Goal: Task Accomplishment & Management: Complete application form

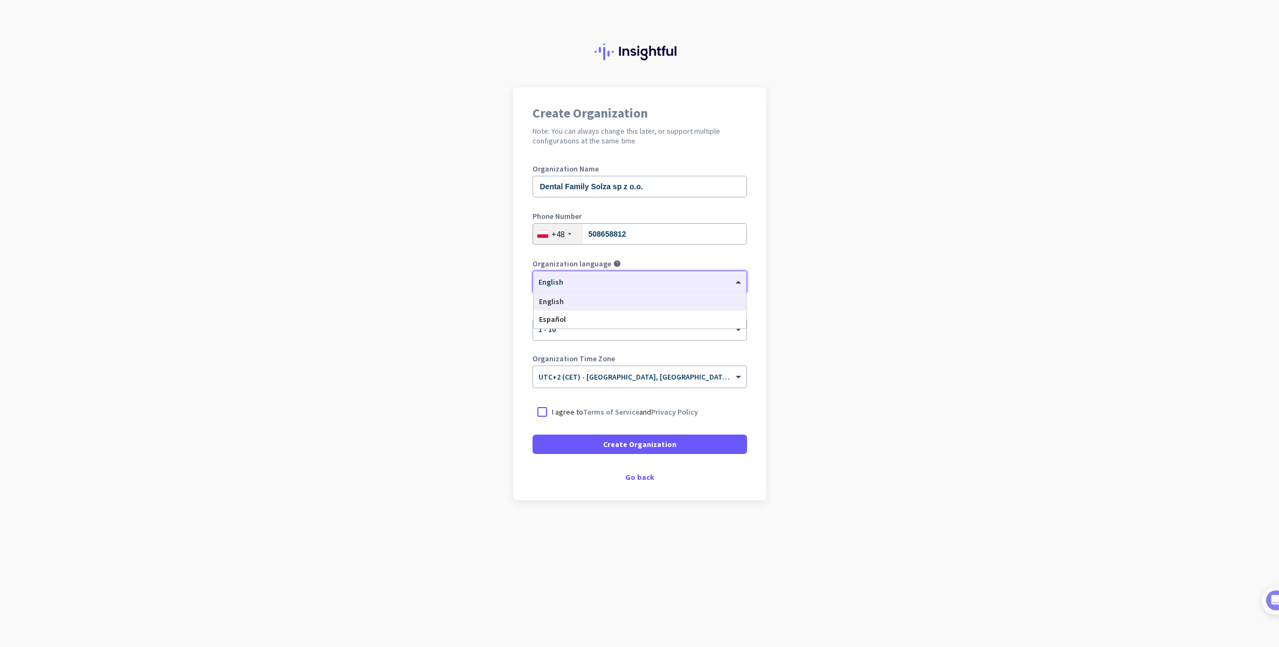
click at [603, 277] on div at bounding box center [639, 278] width 213 height 9
click at [549, 415] on div at bounding box center [542, 411] width 19 height 19
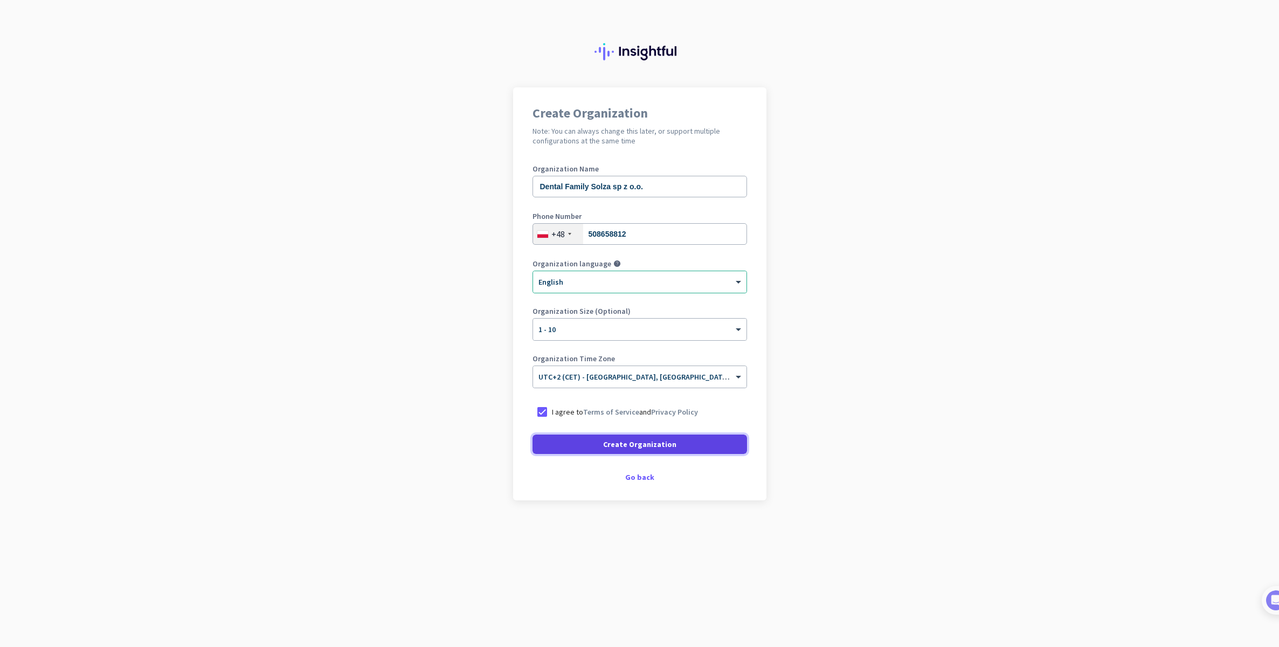
click at [573, 447] on span at bounding box center [640, 444] width 215 height 26
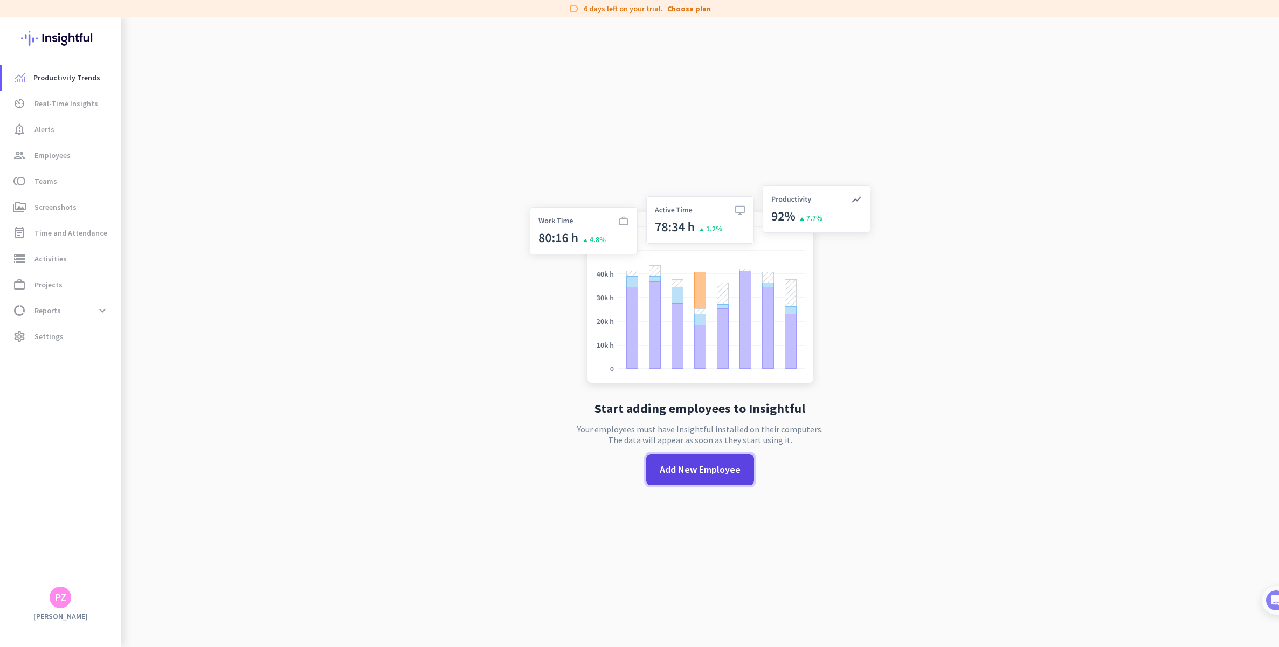
click at [701, 481] on span at bounding box center [700, 470] width 108 height 26
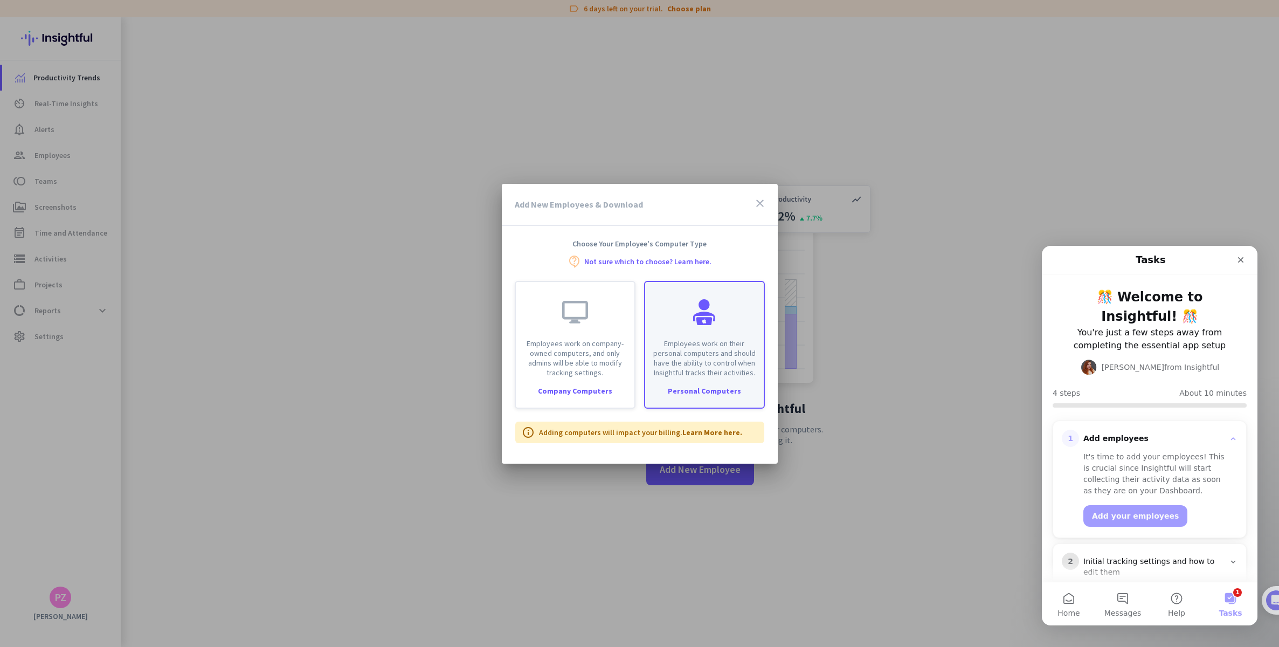
click at [744, 316] on div "Employees work on their personal computers and should have the ability to contr…" at bounding box center [704, 329] width 119 height 95
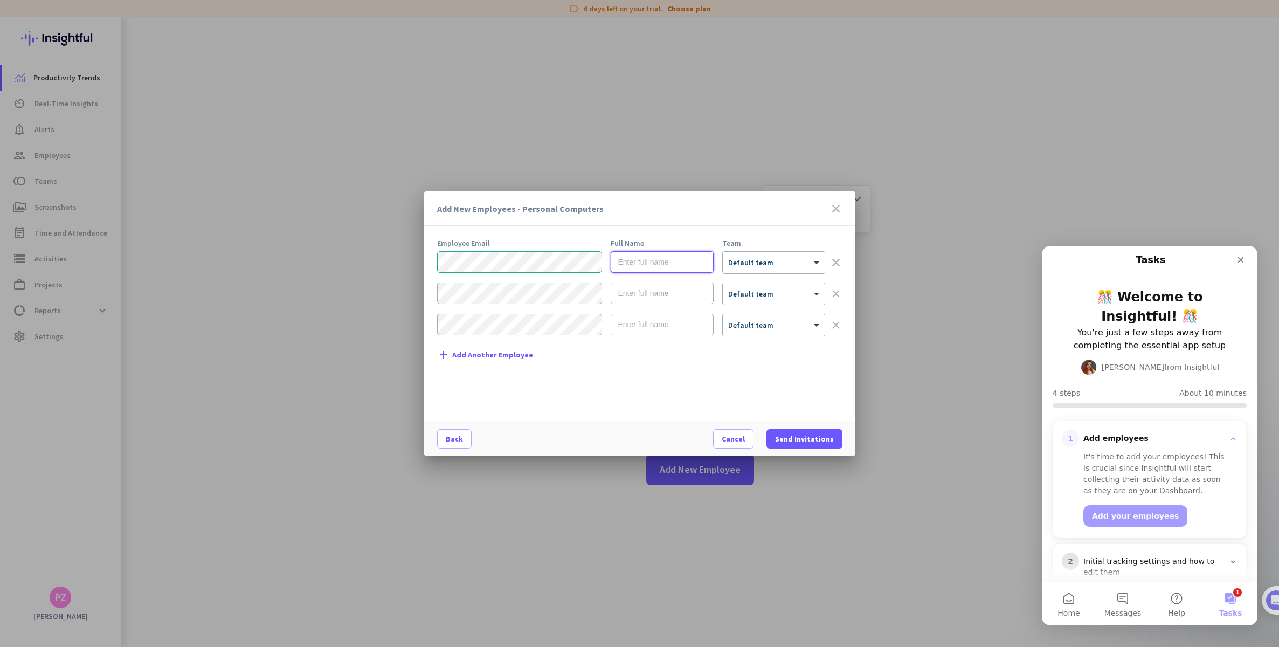
click at [653, 267] on input "text" at bounding box center [662, 262] width 103 height 22
type input "Mieszko Bem"
click at [833, 291] on icon "clear" at bounding box center [836, 293] width 13 height 13
click at [836, 292] on icon "clear" at bounding box center [836, 293] width 13 height 13
click at [761, 255] on div at bounding box center [774, 258] width 102 height 9
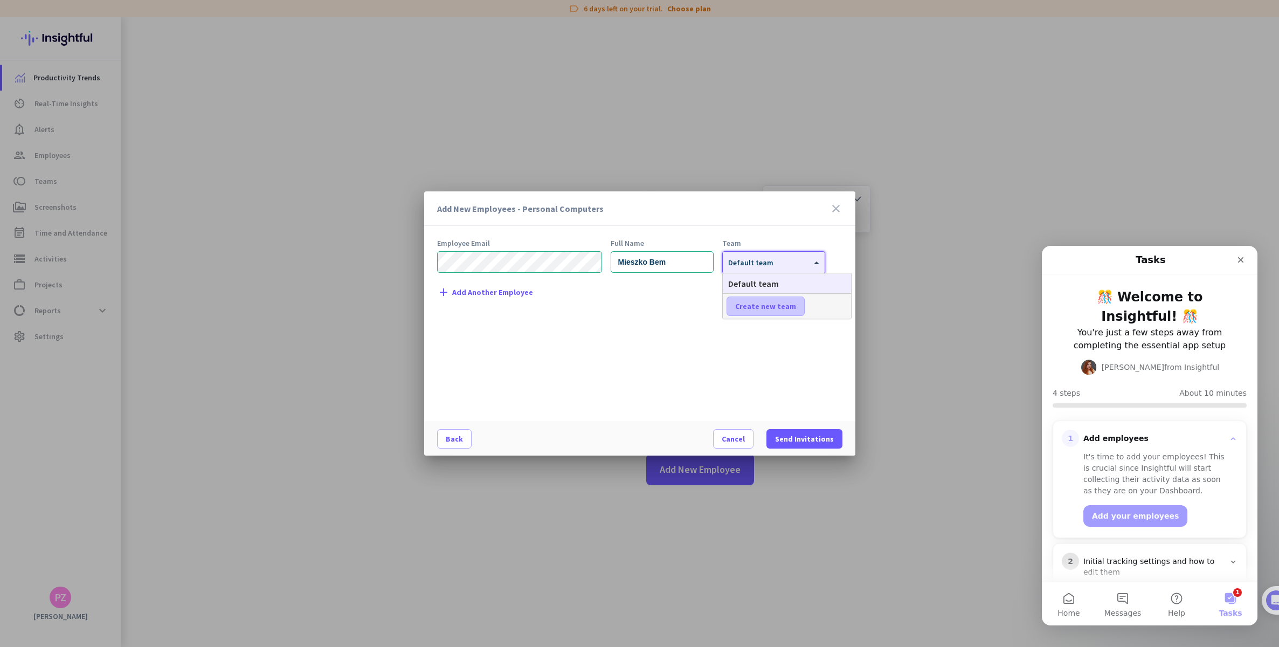
click at [769, 302] on span "Create new team" at bounding box center [765, 306] width 61 height 11
click at [780, 305] on input "text" at bounding box center [767, 306] width 80 height 19
type input "[PERSON_NAME]"
drag, startPoint x: 794, startPoint y: 310, endPoint x: 694, endPoint y: 312, distance: 99.2
click at [697, 313] on body "label 6 days left on your trial. Choose plan Productivity Trends av_timer Real-…" at bounding box center [639, 323] width 1279 height 647
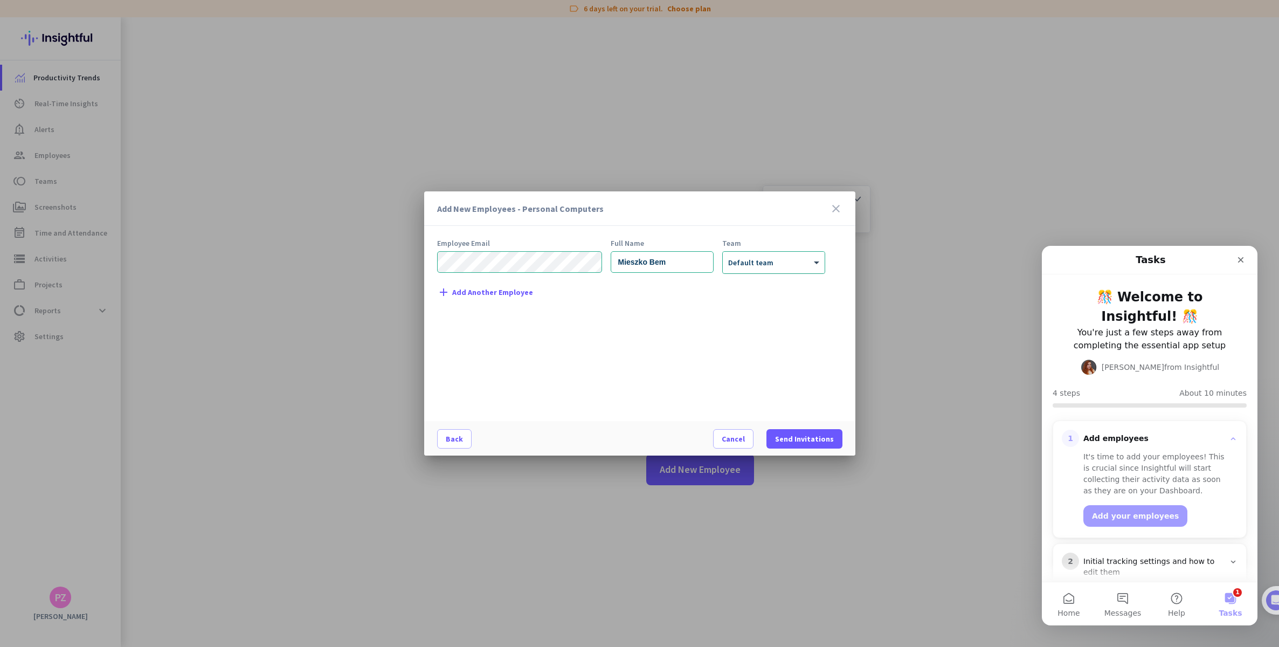
click at [755, 260] on div at bounding box center [774, 258] width 102 height 9
click at [757, 285] on span "Default team" at bounding box center [753, 283] width 51 height 11
click at [768, 271] on div "× Default team" at bounding box center [774, 263] width 102 height 22
click at [784, 304] on span "Create new team" at bounding box center [765, 306] width 61 height 11
click at [782, 305] on input "text" at bounding box center [767, 306] width 80 height 19
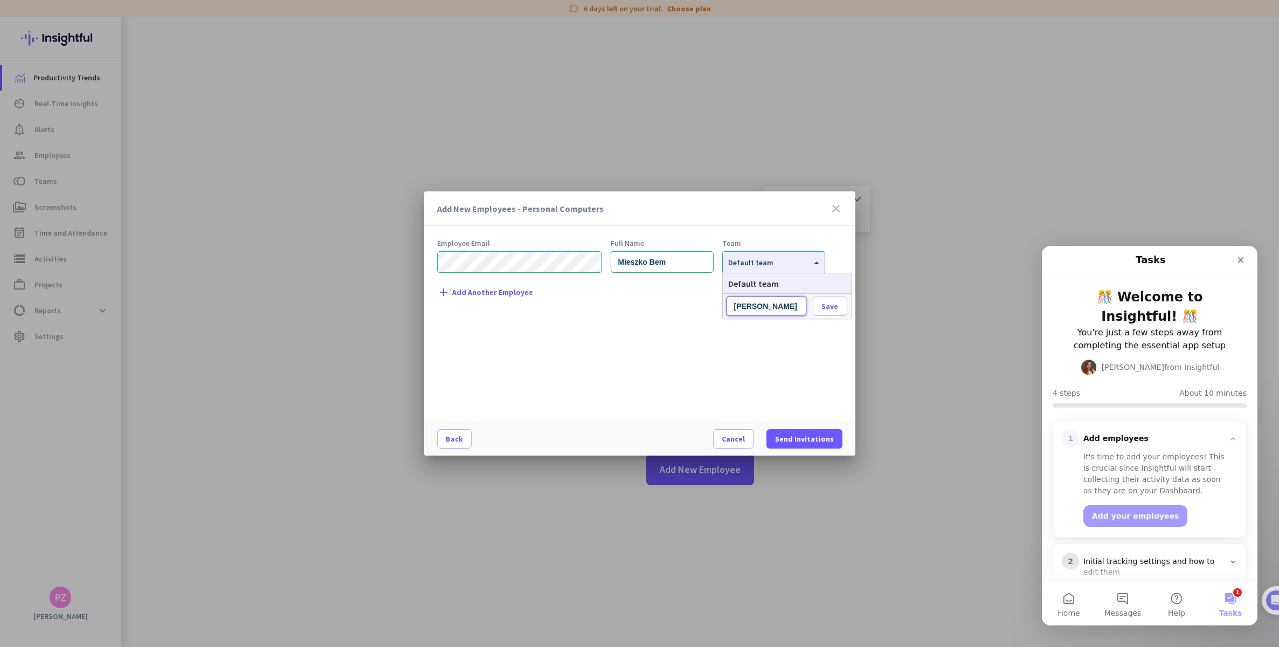
type input "[PERSON_NAME]"
click at [818, 308] on span at bounding box center [830, 306] width 33 height 26
click at [823, 442] on span "Send Invitations" at bounding box center [804, 438] width 59 height 11
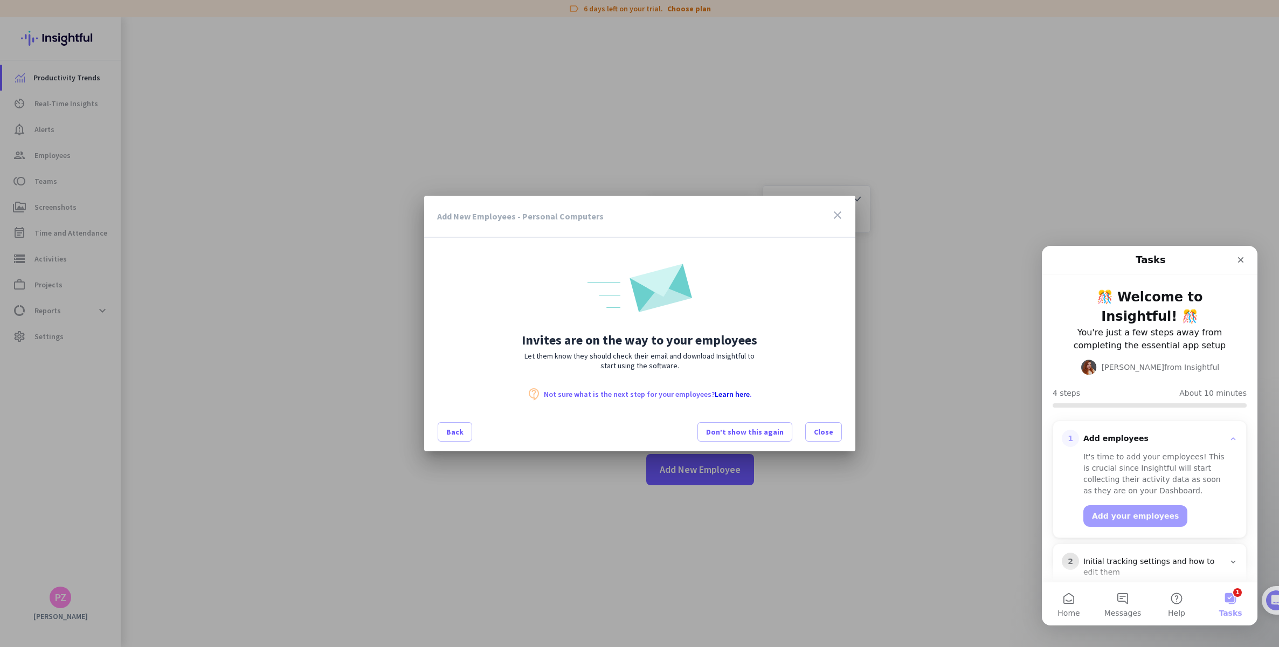
click at [842, 213] on icon "close" at bounding box center [837, 215] width 13 height 13
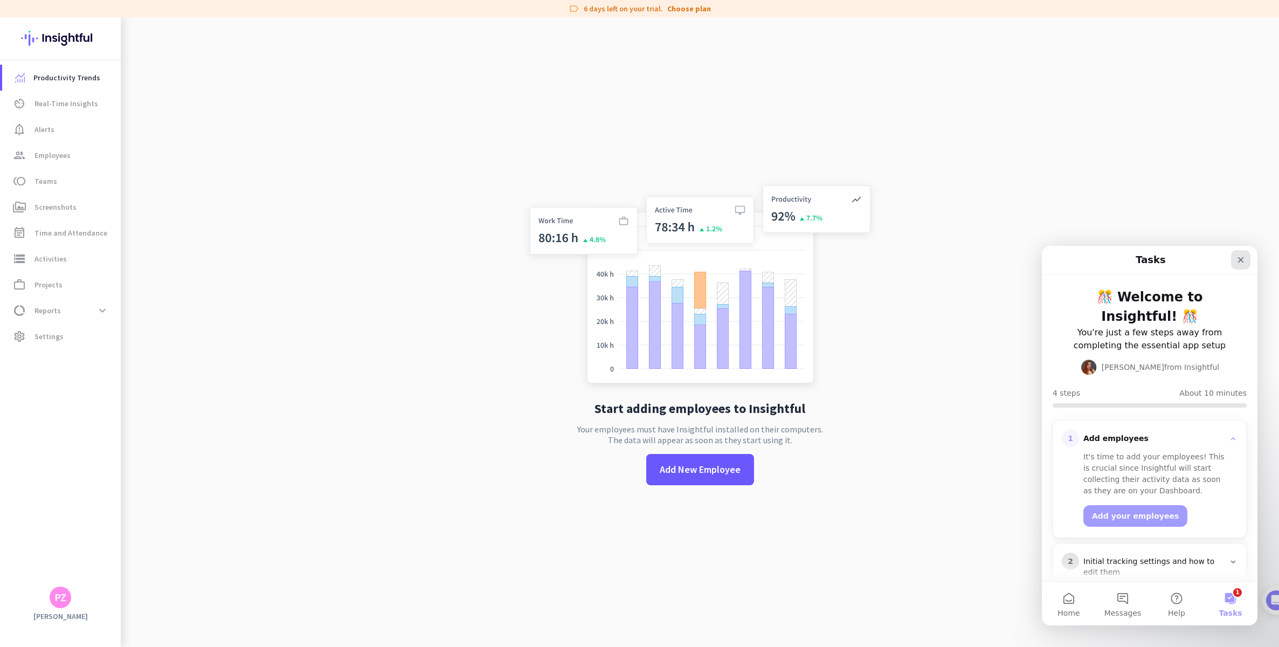
click at [1241, 255] on div "Close" at bounding box center [1240, 259] width 19 height 19
